Goal: Find specific page/section

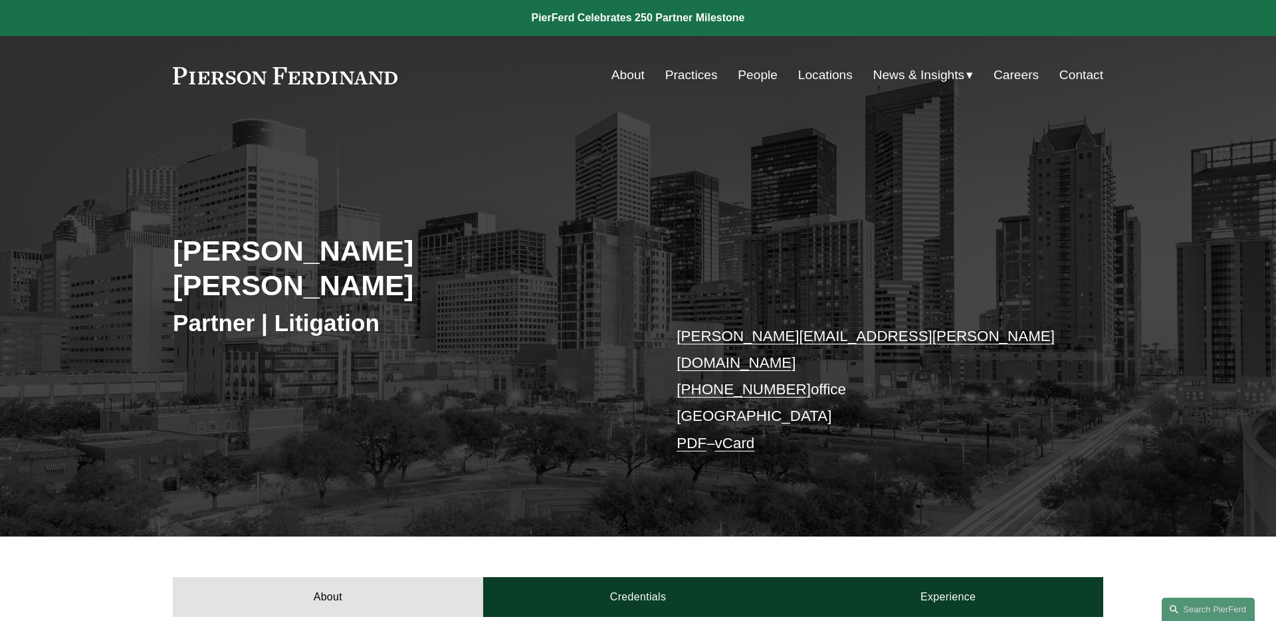
click at [825, 75] on link "Locations" at bounding box center [825, 74] width 54 height 25
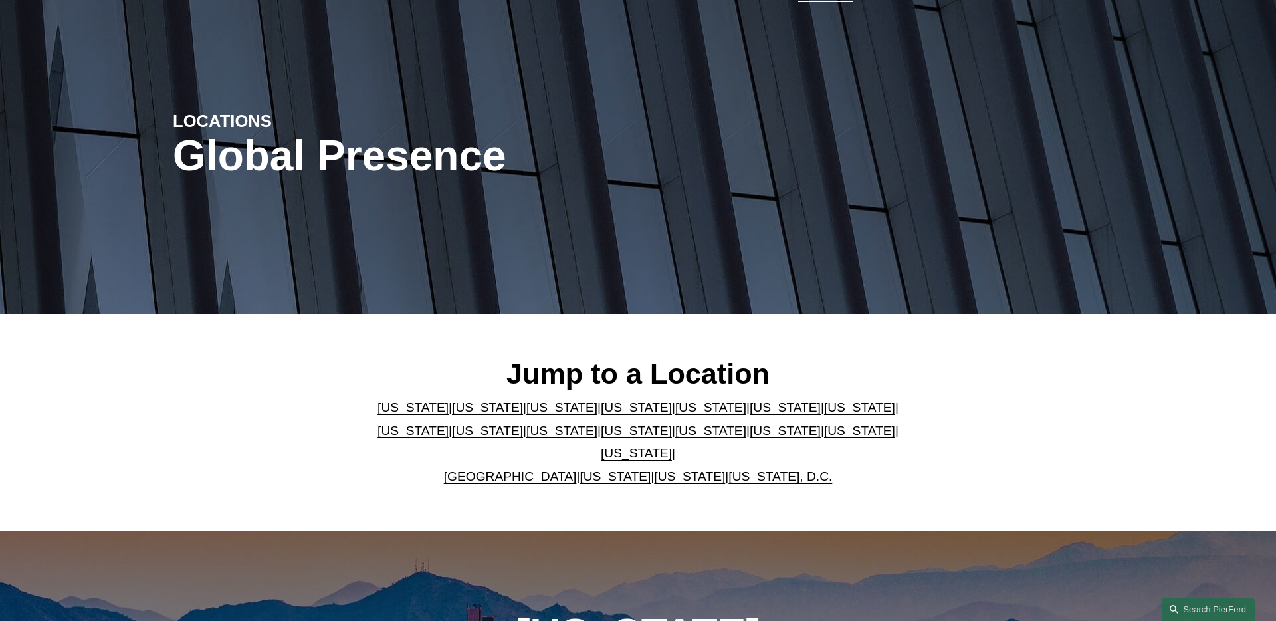
scroll to position [148, 0]
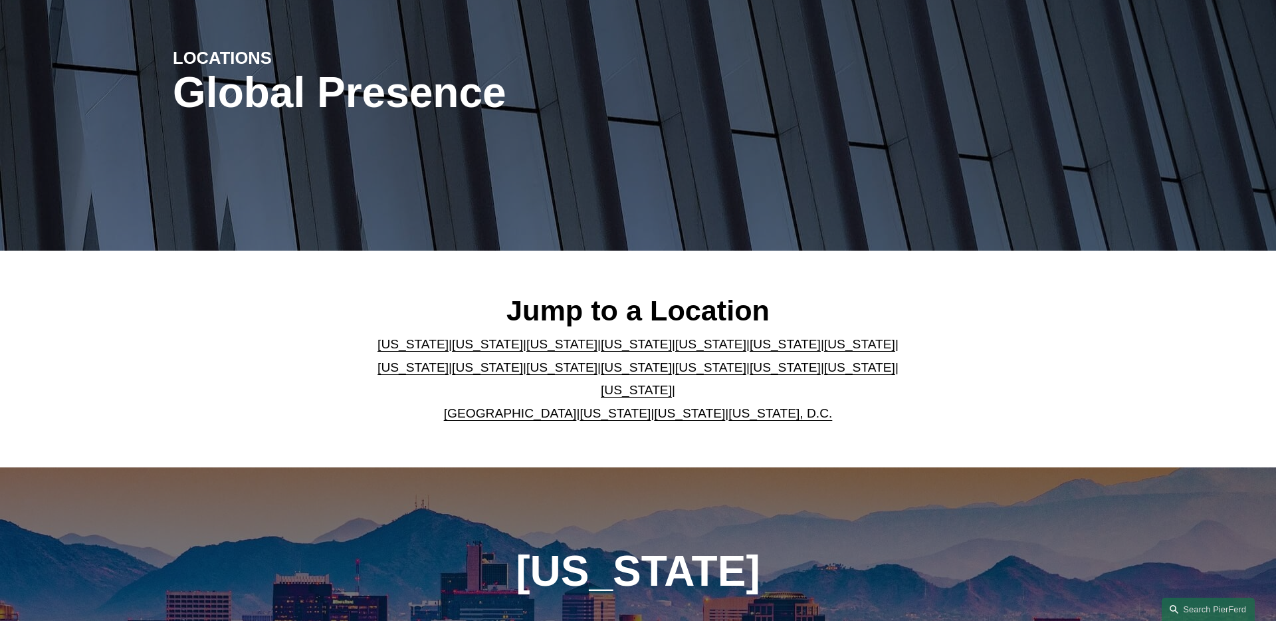
click at [672, 383] on link "[US_STATE]" at bounding box center [636, 390] width 71 height 14
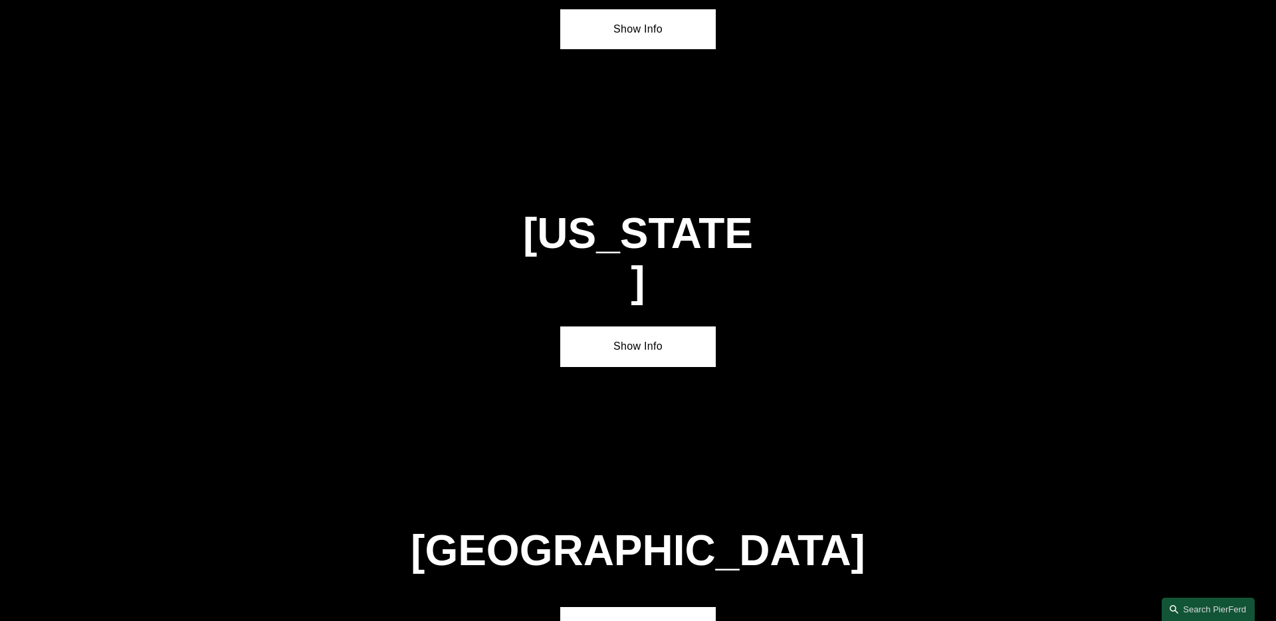
scroll to position [4523, 0]
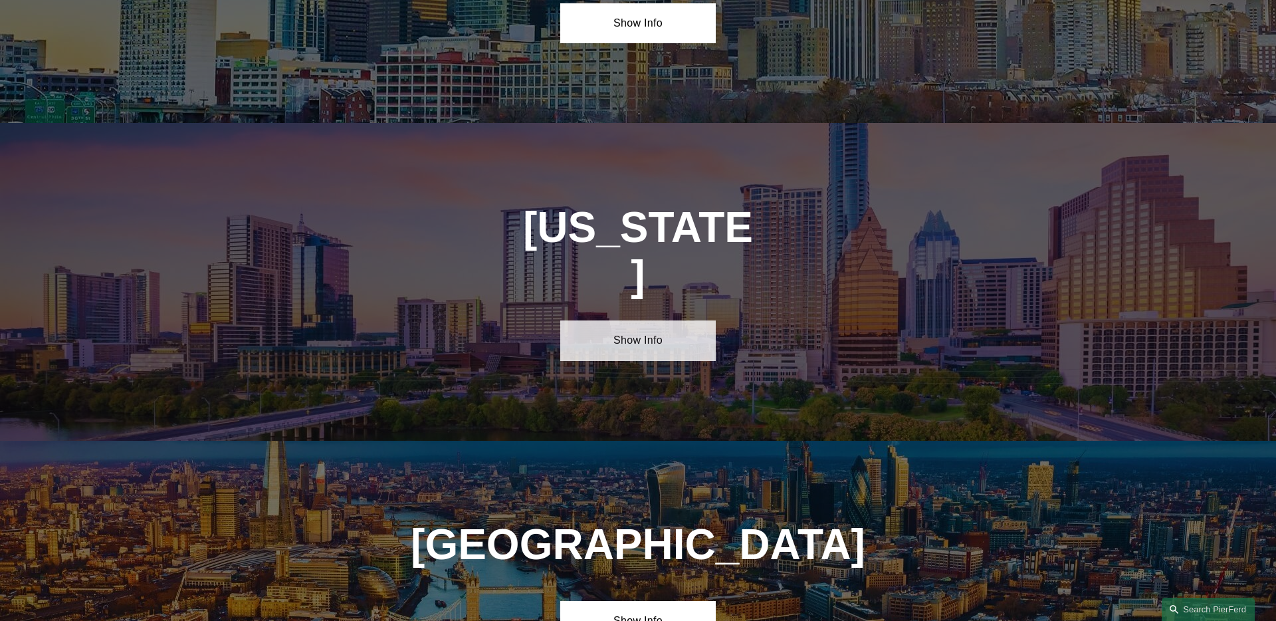
click at [668, 320] on link "Show Info" at bounding box center [637, 340] width 155 height 40
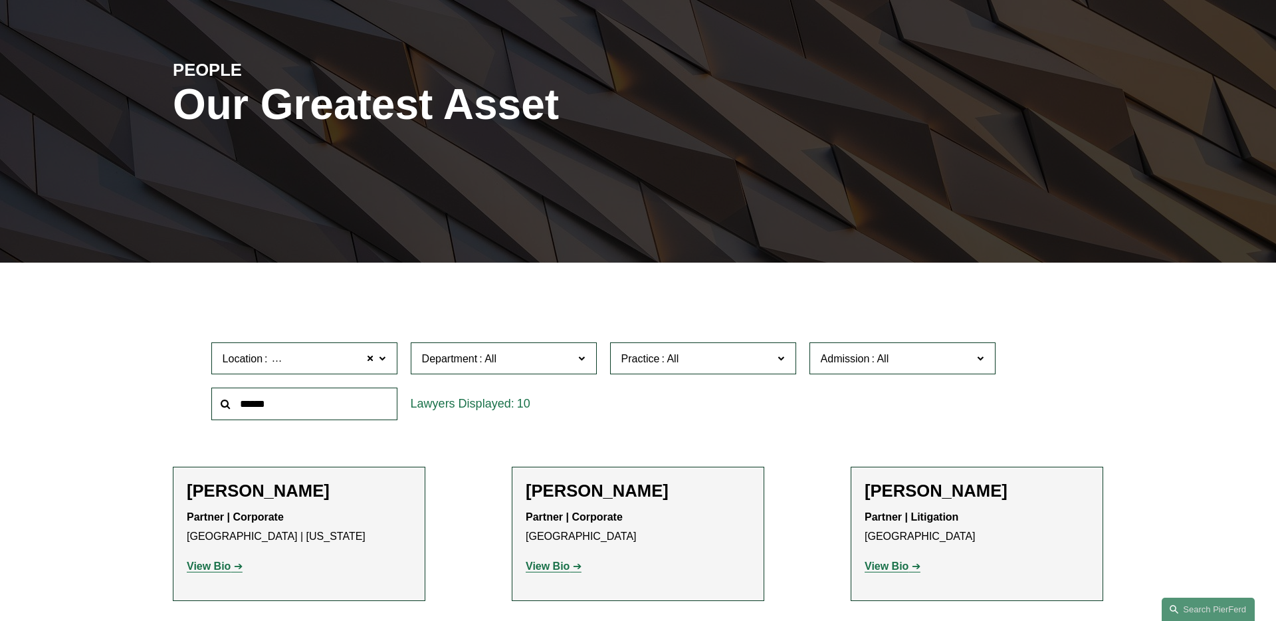
scroll to position [60, 0]
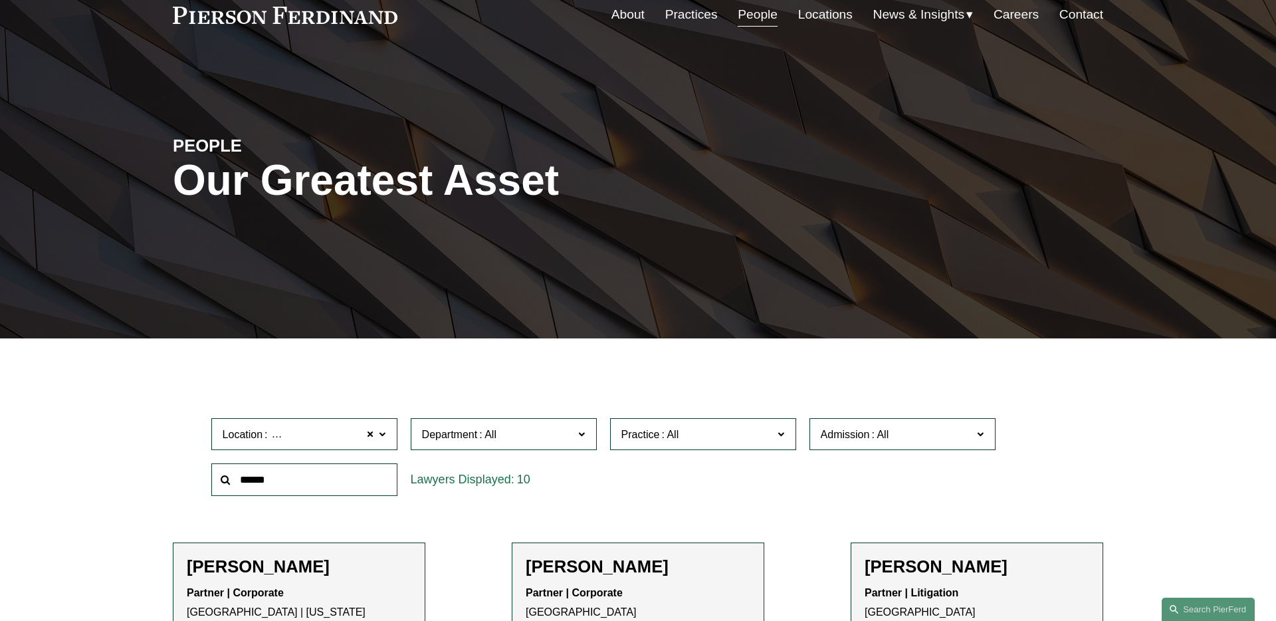
click at [749, 15] on link "People" at bounding box center [758, 14] width 40 height 25
